Goal: Task Accomplishment & Management: Use online tool/utility

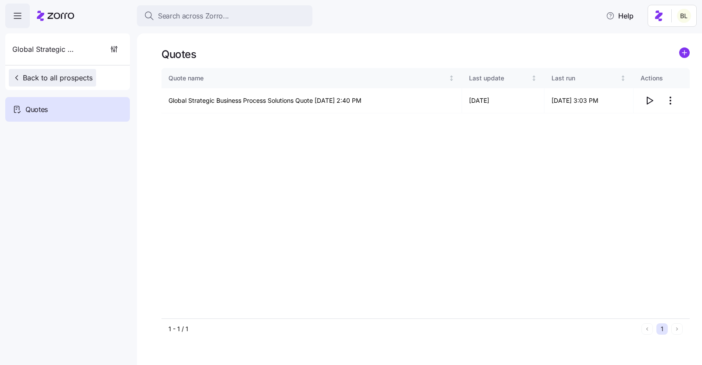
click at [66, 75] on span "Back to all prospects" at bounding box center [52, 77] width 80 height 11
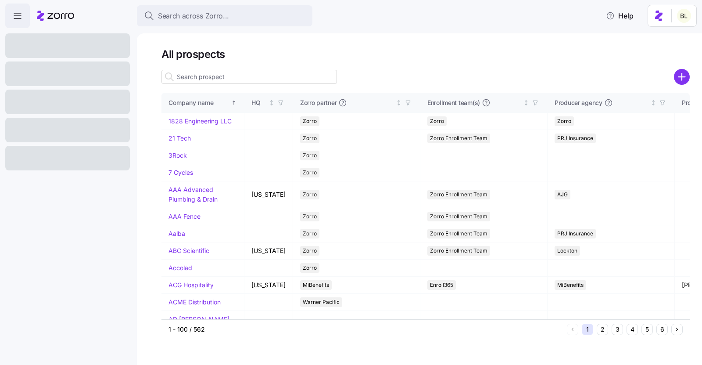
click at [199, 77] on input at bounding box center [250, 77] width 176 height 14
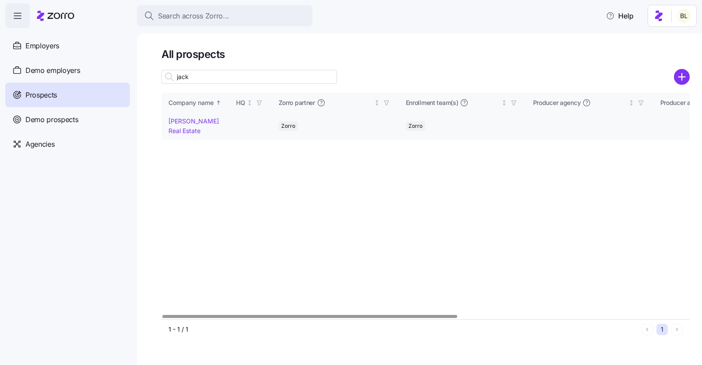
type input "jack"
click at [188, 126] on td "[PERSON_NAME] Real Estate" at bounding box center [196, 126] width 68 height 26
click at [189, 121] on link "[PERSON_NAME] Real Estate" at bounding box center [194, 125] width 50 height 17
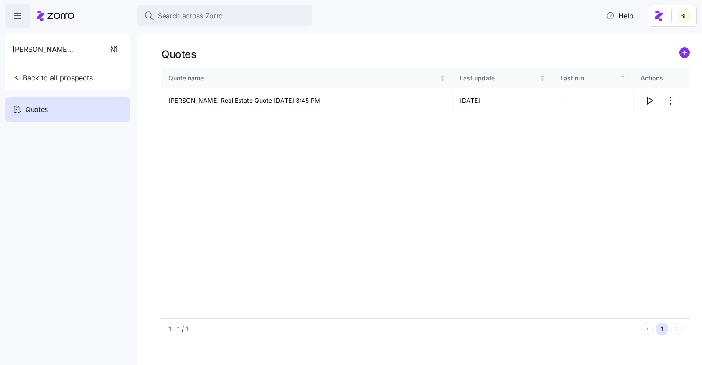
click at [684, 53] on icon "add icon" at bounding box center [685, 53] width 4 height 0
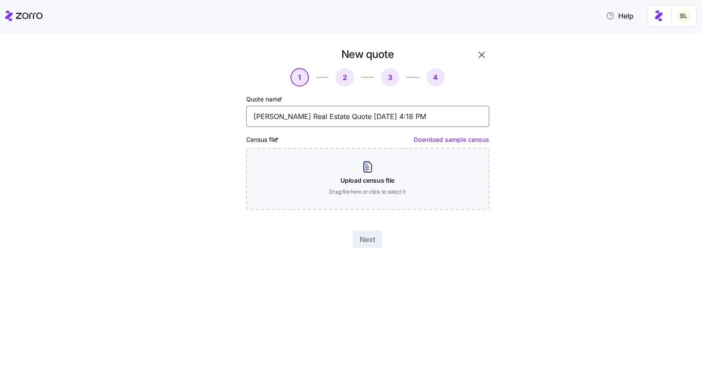
click at [352, 115] on input "Jack White Real Estate Quote 08/22/2025 4:18 PM" at bounding box center [367, 116] width 243 height 21
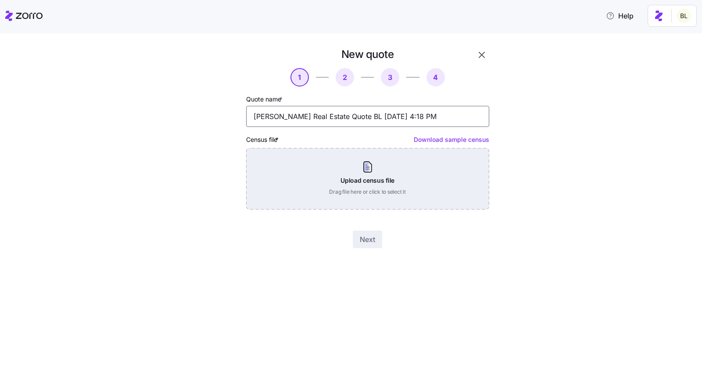
type input "Jack White Real Estate Quote BL 08/22/2025 4:18 PM"
click at [381, 180] on div "Upload census file Drag file here or click to select it" at bounding box center [367, 178] width 243 height 61
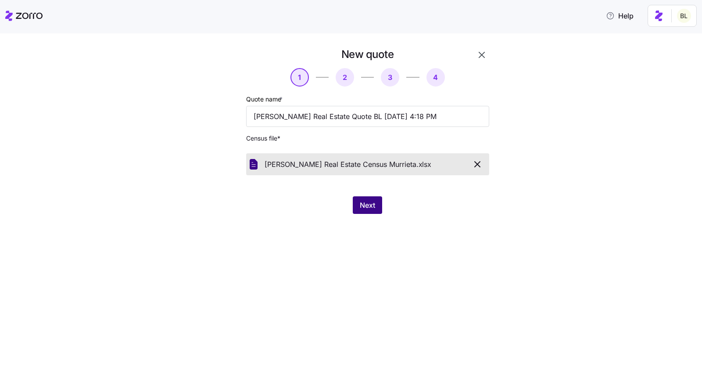
click at [368, 201] on span "Next" at bounding box center [367, 205] width 15 height 11
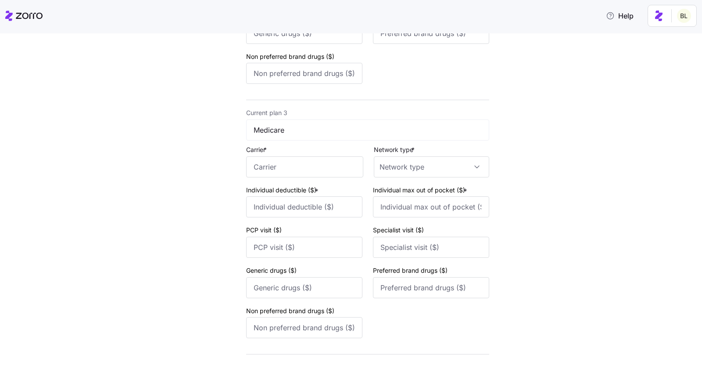
scroll to position [600, 0]
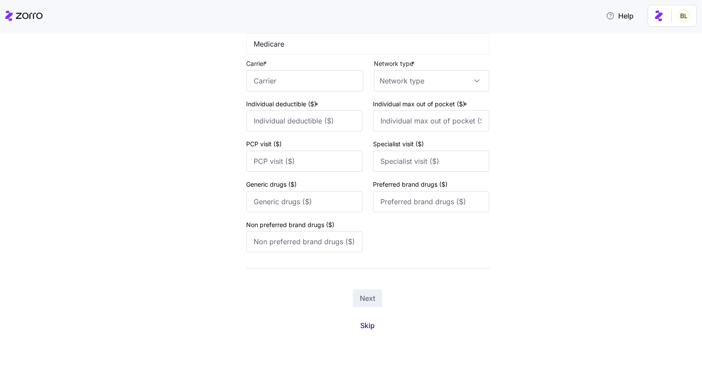
click at [365, 324] on span "Skip" at bounding box center [367, 325] width 14 height 11
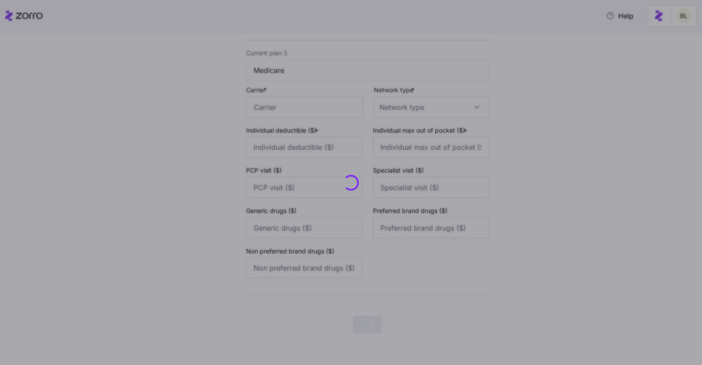
scroll to position [0, 0]
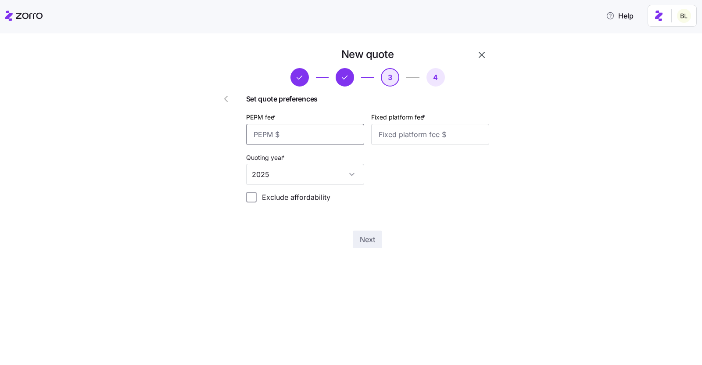
click at [295, 139] on input "PEPM fee *" at bounding box center [305, 134] width 118 height 21
type input "50"
type input "1"
type input "100"
click at [367, 229] on div "New quote 3 4 Set quote preferences PEPM fee * 50 Fixed platform fee * 100 Quot…" at bounding box center [368, 148] width 250 height 208
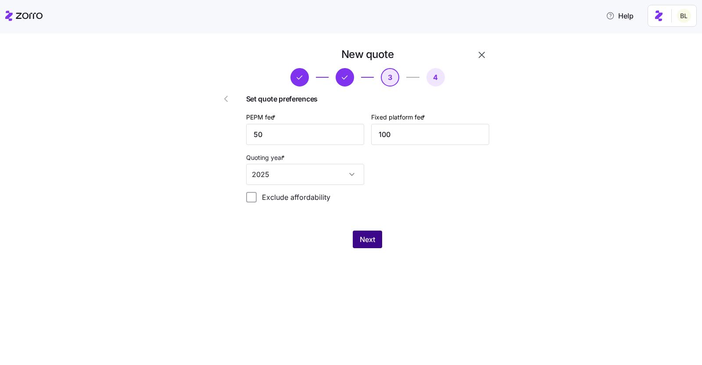
click at [366, 232] on button "Next" at bounding box center [367, 239] width 29 height 18
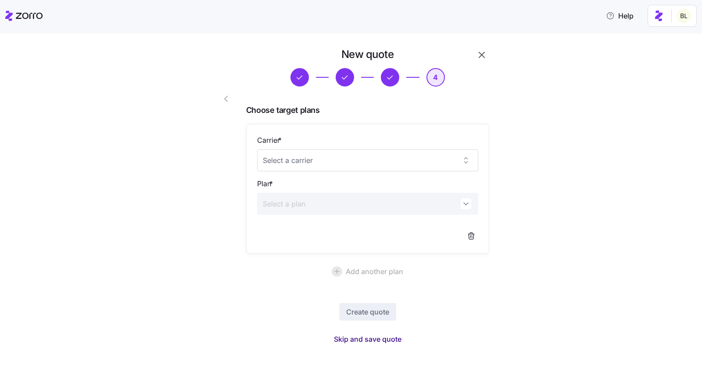
click at [379, 338] on span "Skip and save quote" at bounding box center [368, 339] width 68 height 11
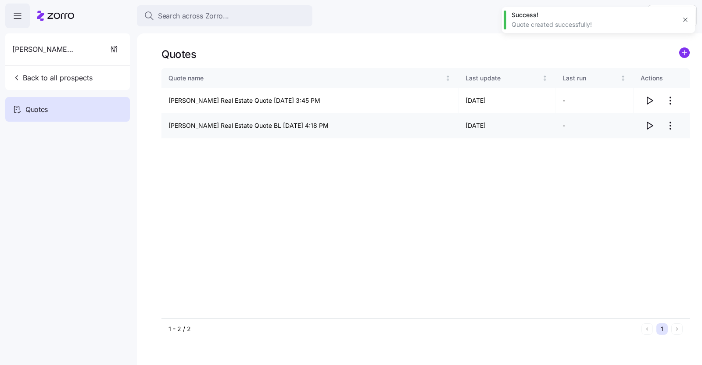
click at [651, 125] on icon "button" at bounding box center [649, 125] width 11 height 11
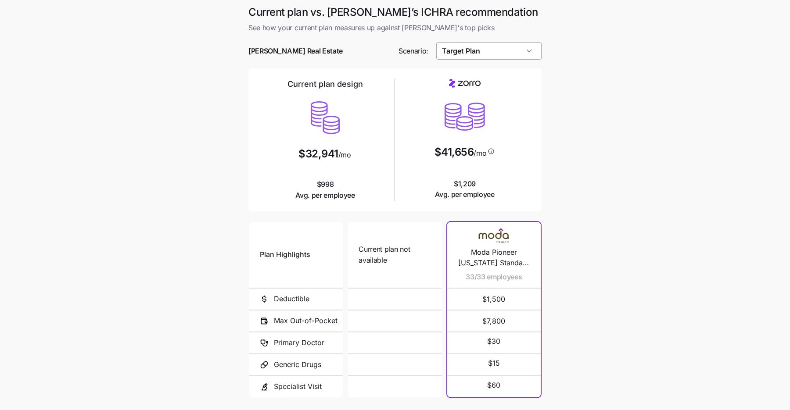
click at [497, 53] on input "Target Plan" at bounding box center [489, 51] width 106 height 18
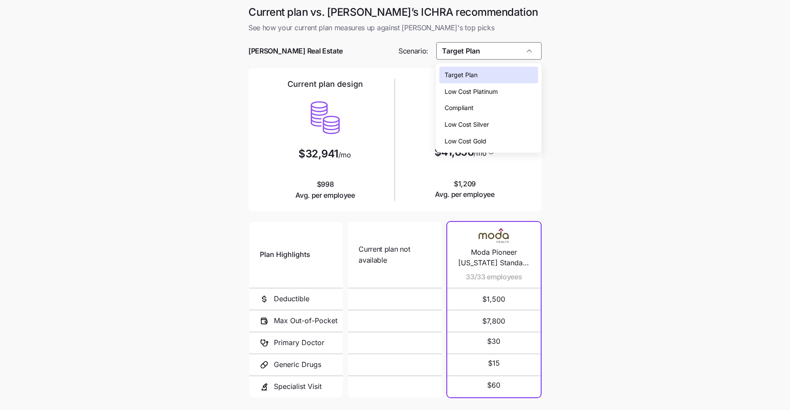
click at [490, 119] on div "Low Cost Silver" at bounding box center [488, 124] width 98 height 17
type input "Low Cost Silver"
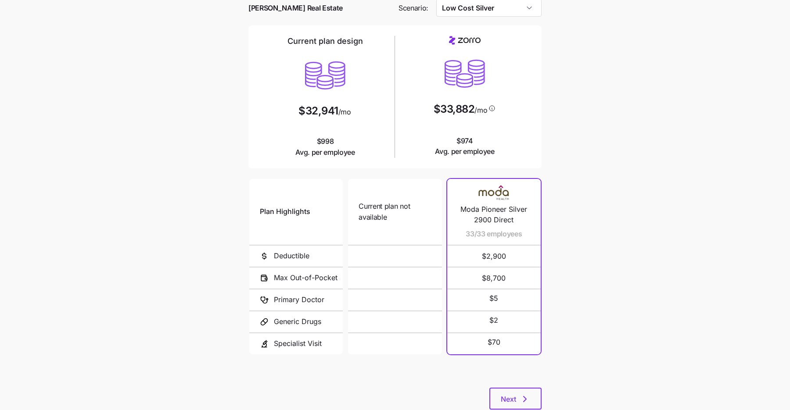
scroll to position [68, 0]
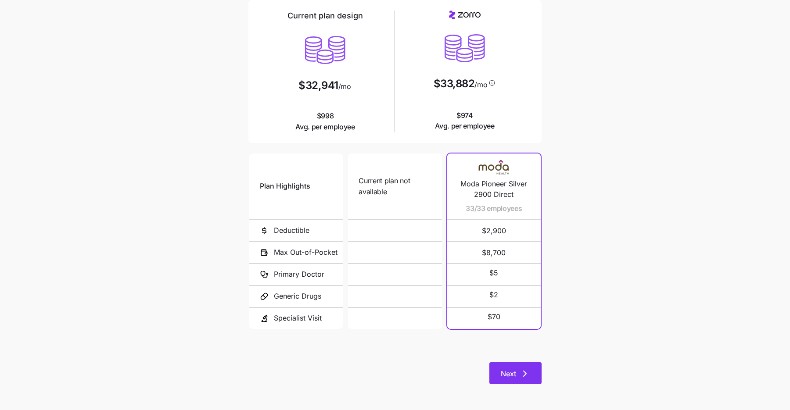
click at [523, 374] on icon "button" at bounding box center [525, 374] width 11 height 11
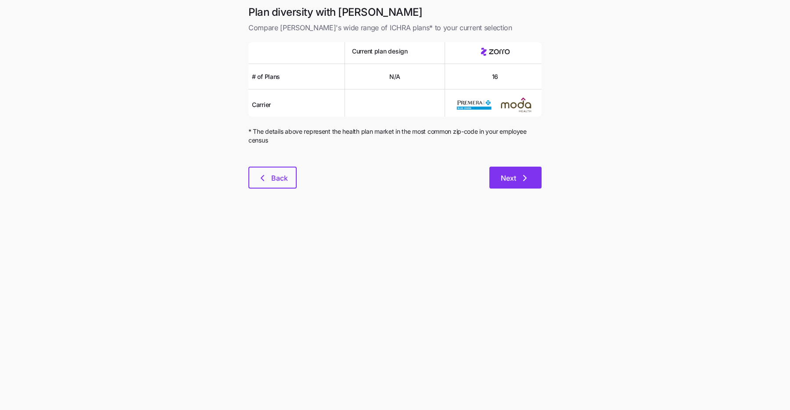
click at [516, 183] on button "Next" at bounding box center [515, 178] width 52 height 22
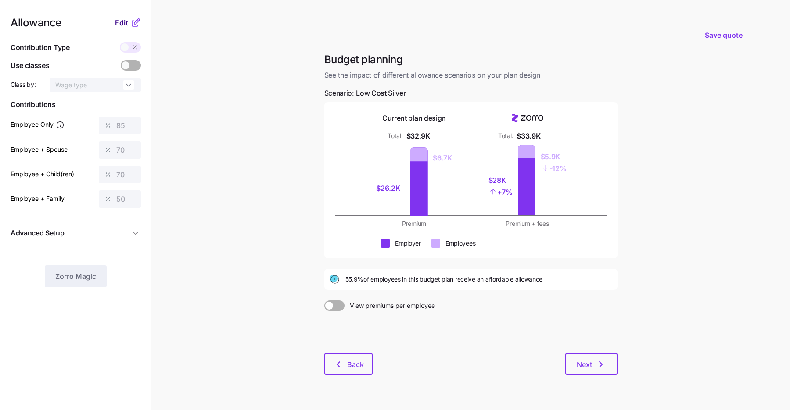
click at [127, 22] on span "Edit" at bounding box center [121, 23] width 13 height 11
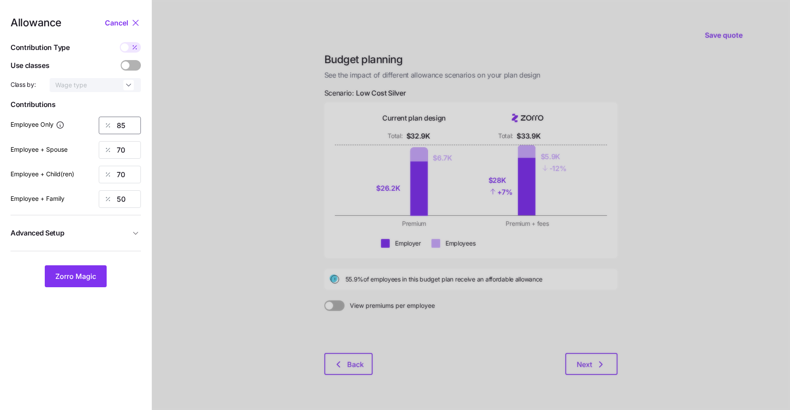
click at [120, 124] on input "85" at bounding box center [120, 126] width 42 height 18
type input "80"
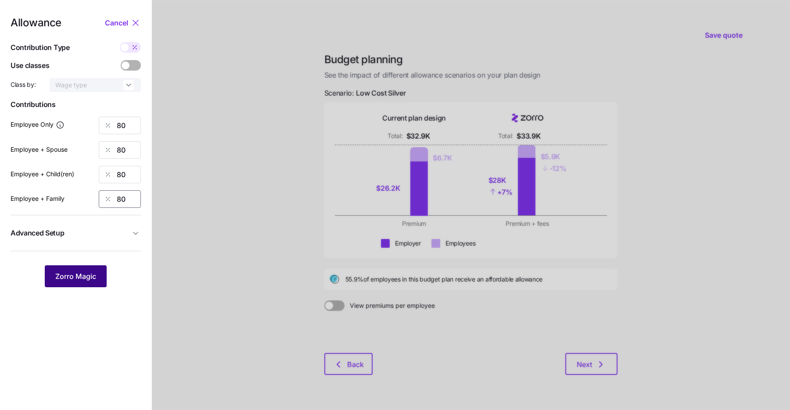
type input "80"
click at [86, 280] on span "Zorro Magic" at bounding box center [75, 276] width 41 height 11
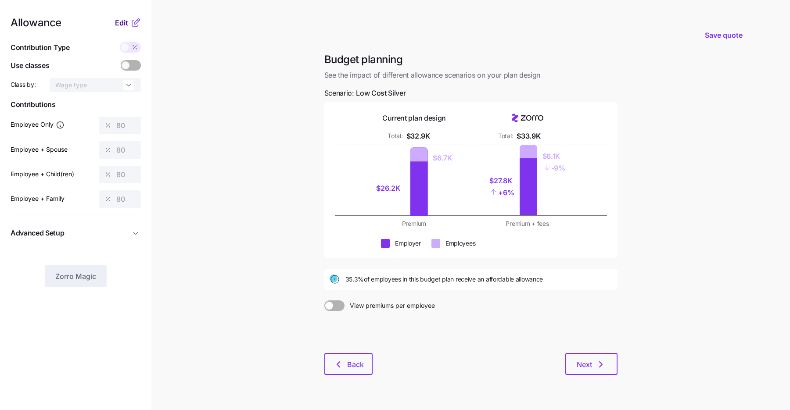
click at [126, 21] on span "Edit" at bounding box center [121, 23] width 13 height 11
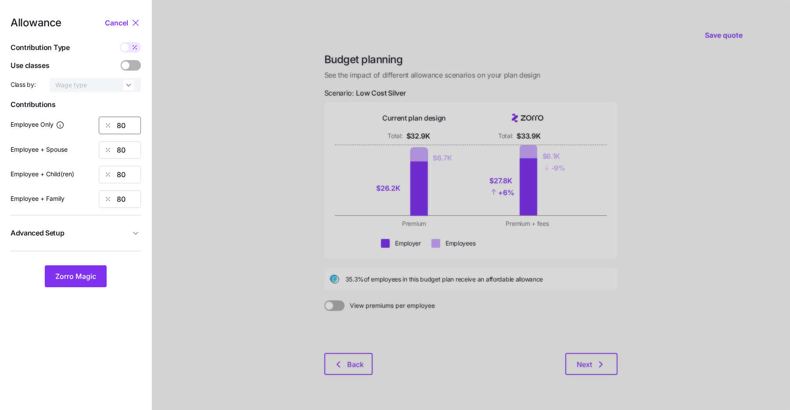
click at [118, 125] on input "80" at bounding box center [120, 126] width 42 height 18
type input "75"
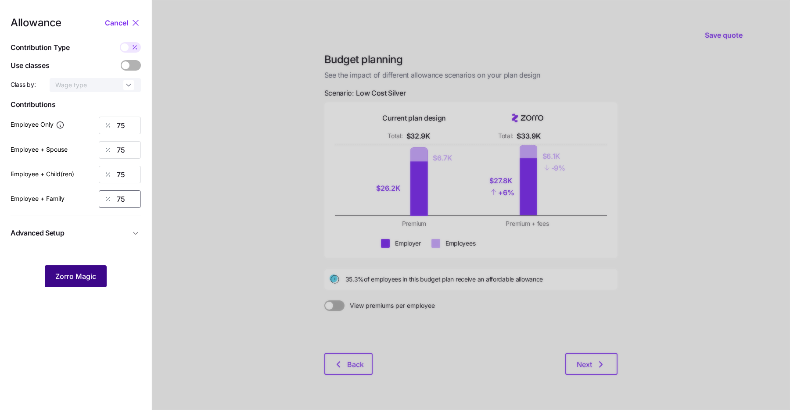
type input "75"
click at [93, 272] on span "Zorro Magic" at bounding box center [75, 276] width 41 height 11
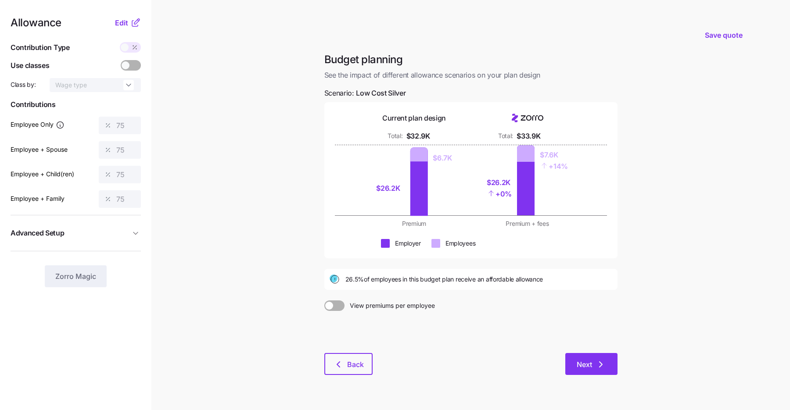
click at [579, 364] on span "Next" at bounding box center [584, 365] width 15 height 11
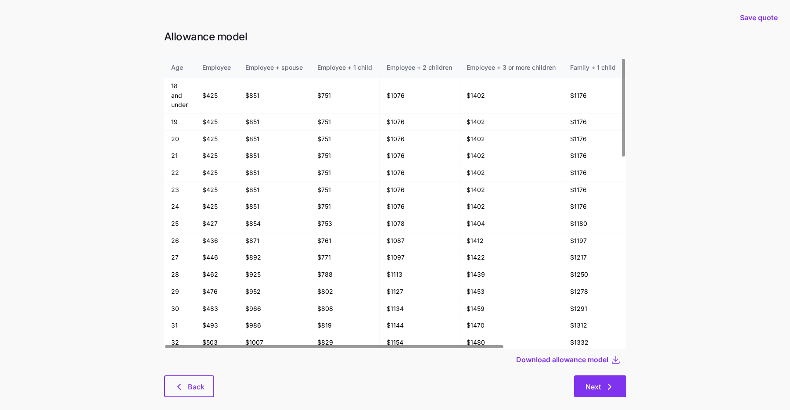
click at [589, 377] on button "Next" at bounding box center [600, 387] width 52 height 22
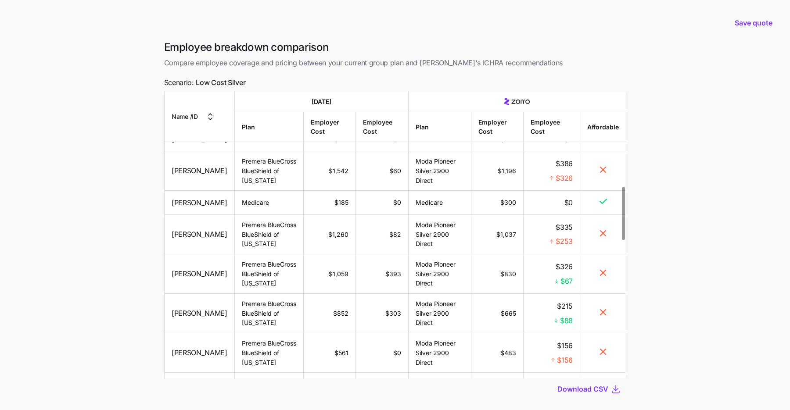
scroll to position [48, 0]
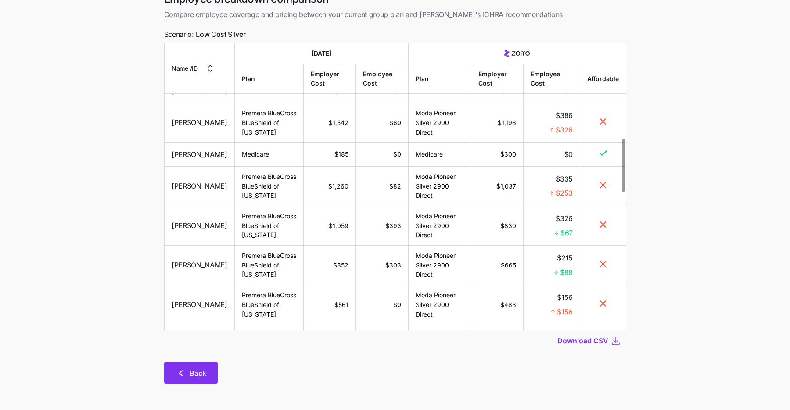
click at [189, 363] on button "Back" at bounding box center [191, 373] width 54 height 22
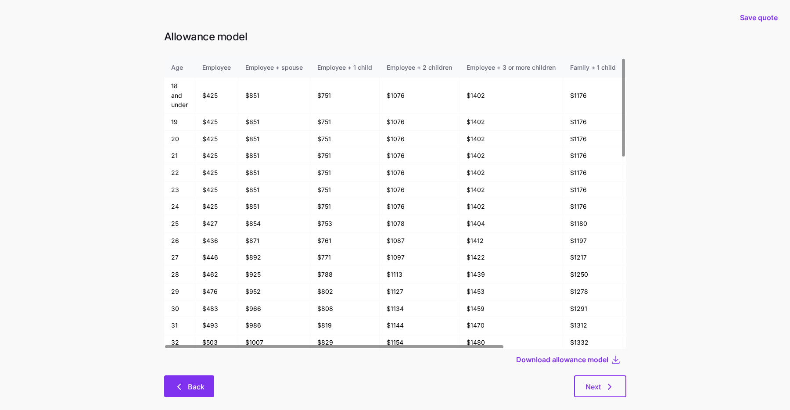
click at [188, 387] on span "Back" at bounding box center [196, 387] width 17 height 11
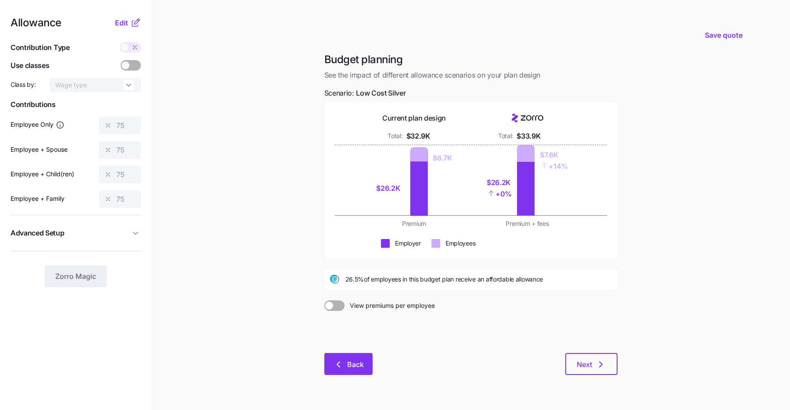
click at [337, 366] on icon "button" at bounding box center [338, 365] width 11 height 11
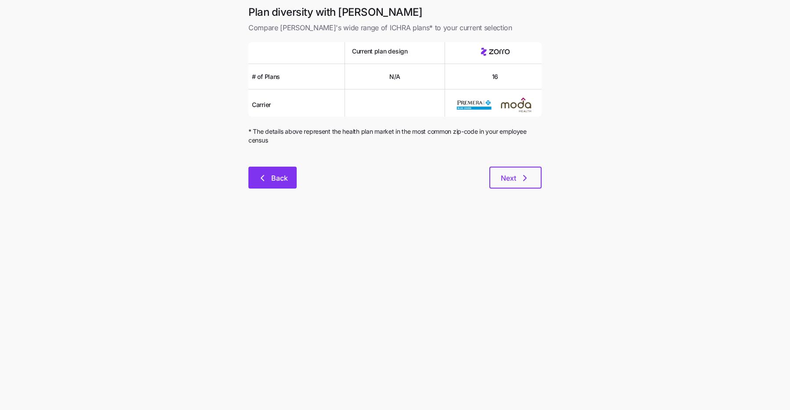
click at [282, 180] on span "Back" at bounding box center [279, 178] width 17 height 11
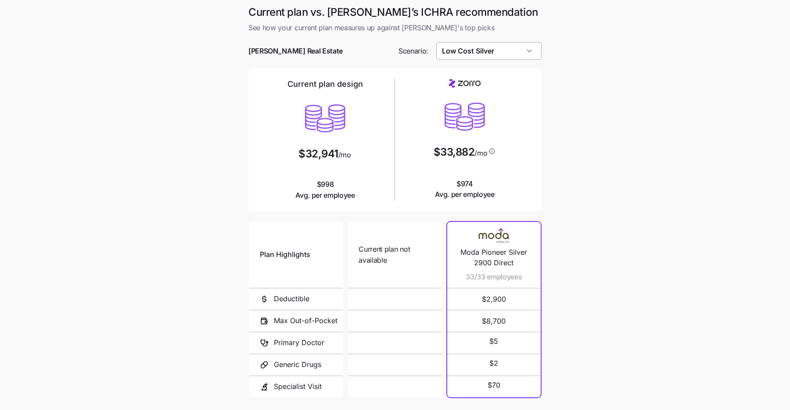
click at [521, 53] on input "Low Cost Silver" at bounding box center [489, 51] width 106 height 18
click at [507, 111] on div "Compliant" at bounding box center [488, 108] width 98 height 17
type input "Compliant"
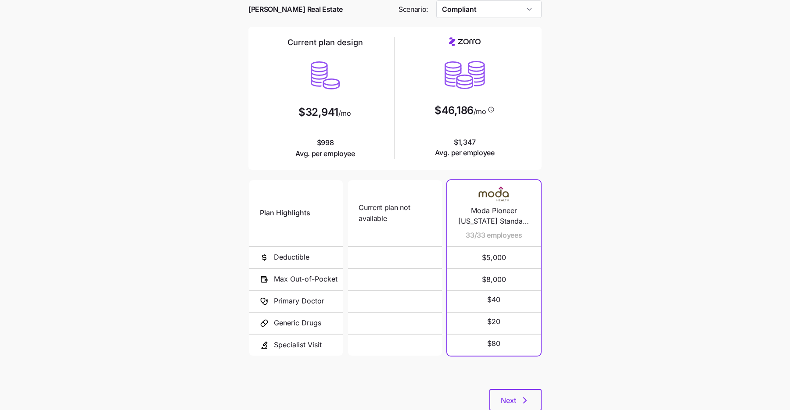
scroll to position [68, 0]
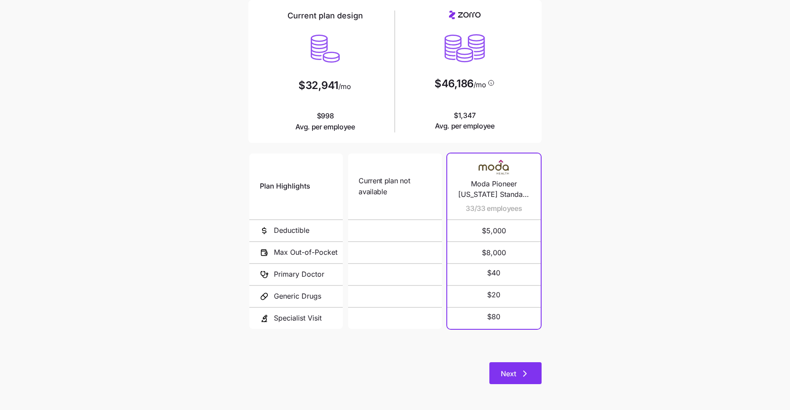
click at [510, 372] on span "Next" at bounding box center [508, 374] width 15 height 11
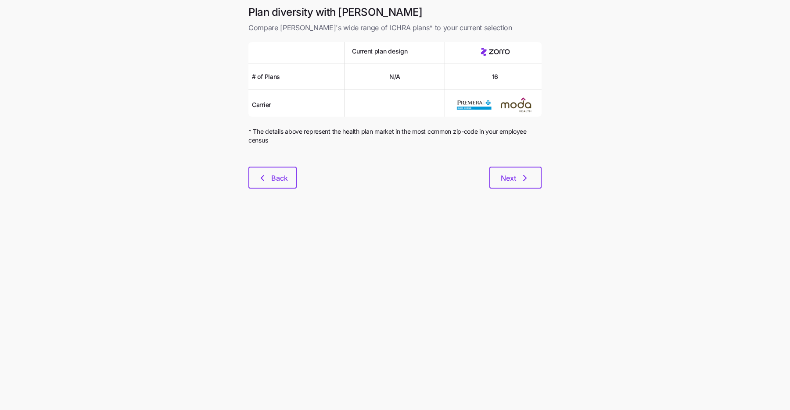
click at [522, 190] on div "Plan diversity with Zorro Compare [PERSON_NAME]'s wide range of ICHRA plans* to…" at bounding box center [394, 102] width 307 height 194
click at [521, 179] on icon "button" at bounding box center [525, 178] width 11 height 11
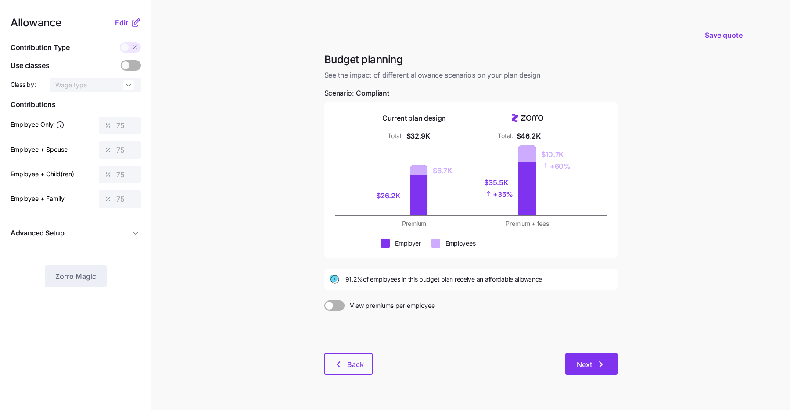
click at [587, 360] on span "Next" at bounding box center [584, 365] width 15 height 11
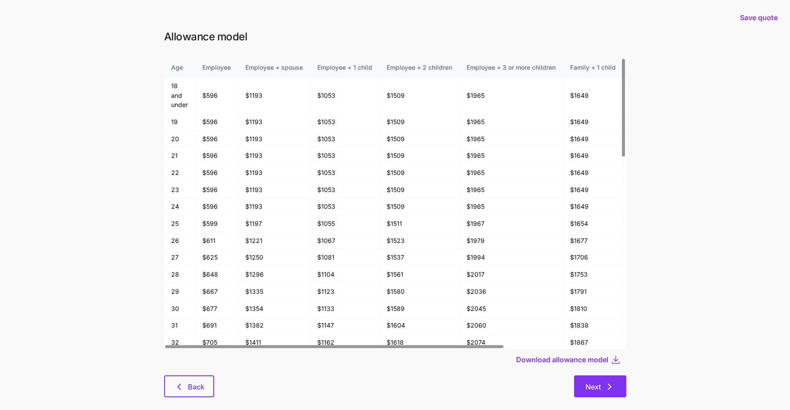
click at [595, 396] on button "Next" at bounding box center [600, 387] width 52 height 22
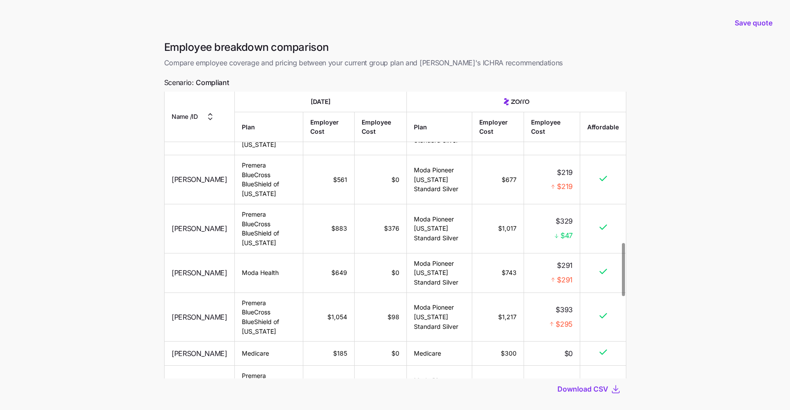
scroll to position [820, 0]
